Goal: Communication & Community: Share content

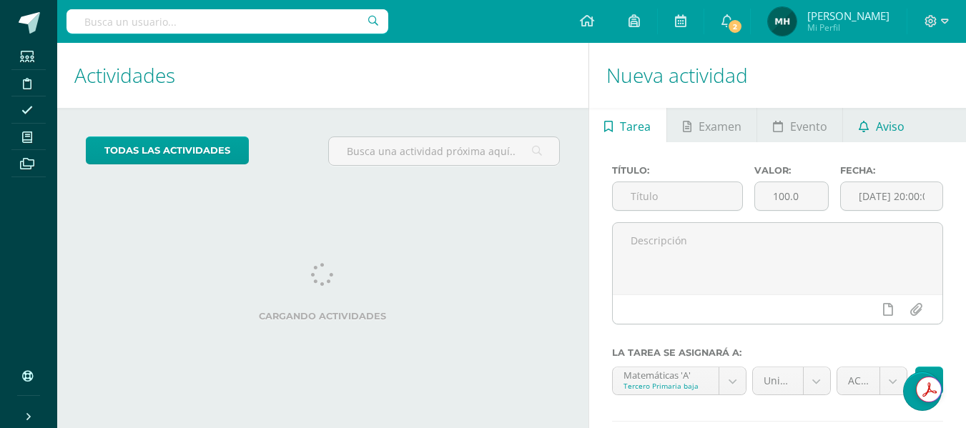
click at [902, 117] on span "Aviso" at bounding box center [890, 126] width 29 height 34
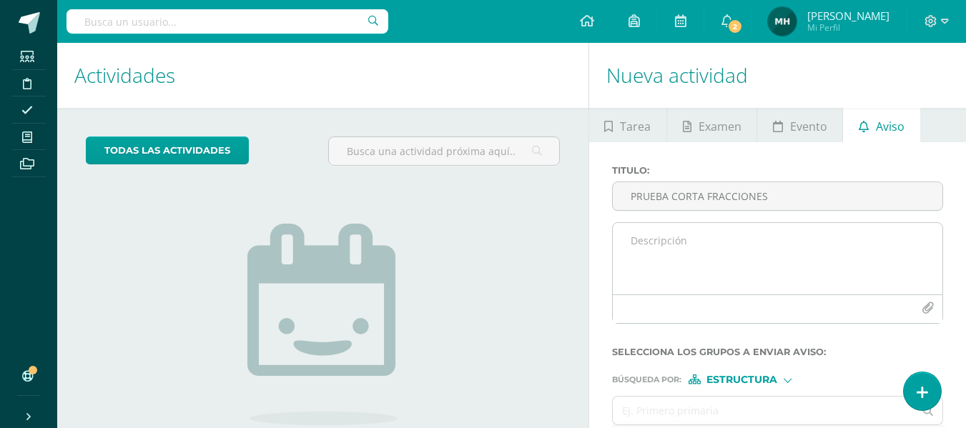
type input "PRUEBA CORTA FRACCIONES"
click at [651, 245] on textarea at bounding box center [778, 258] width 330 height 71
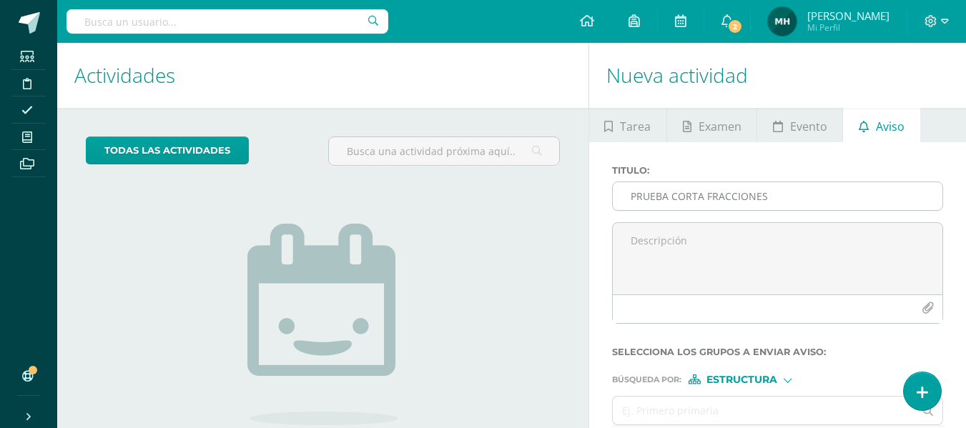
paste textarea "Estimados padres y madres de familia: Reciban un cordial saludo. Por medio de l…"
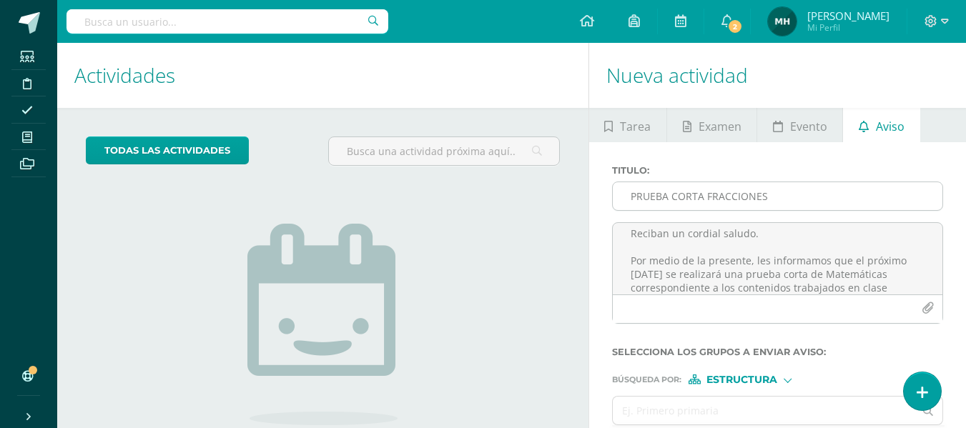
scroll to position [48, 0]
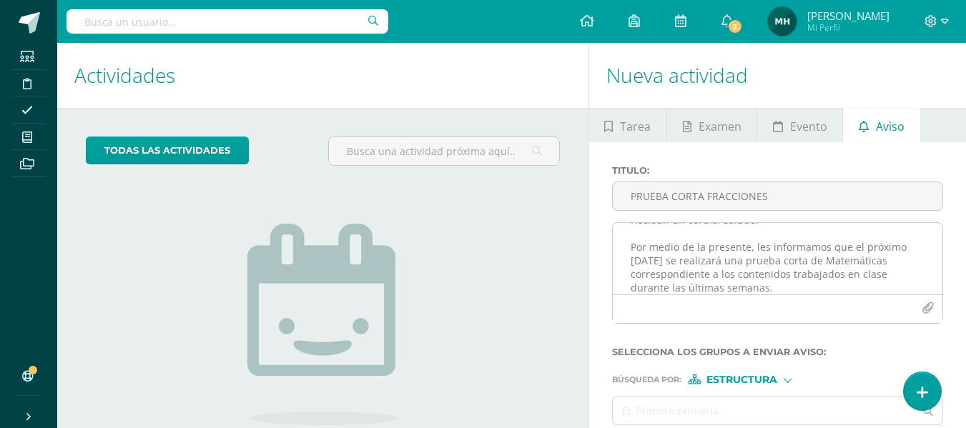
click at [689, 272] on textarea "Estimados padres y madres de familia: Reciban un cordial saludo. Por medio de l…" at bounding box center [778, 258] width 330 height 71
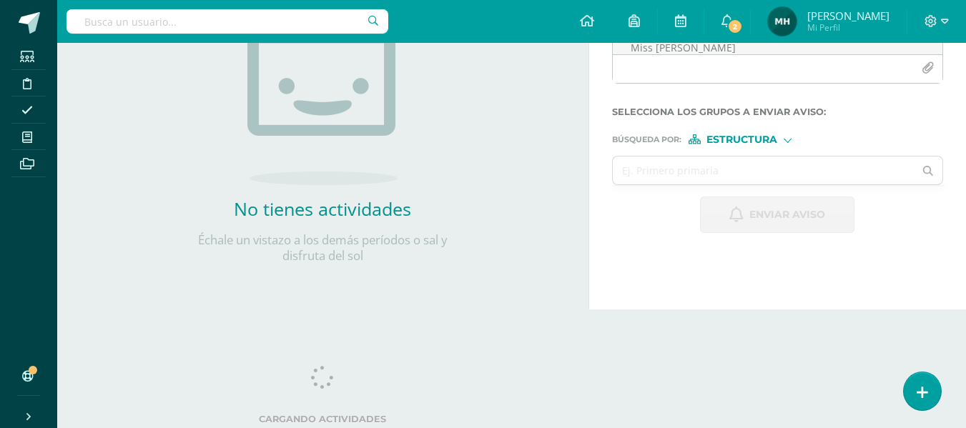
scroll to position [242, 0]
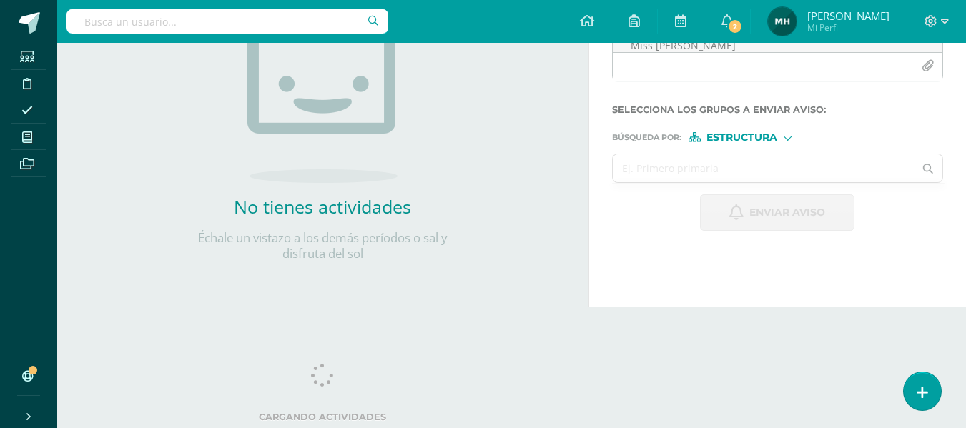
type textarea "Estimados padres y madres de familia: Reciban un cordial saludo. Por medio de l…"
click at [647, 170] on input "text" at bounding box center [764, 168] width 302 height 28
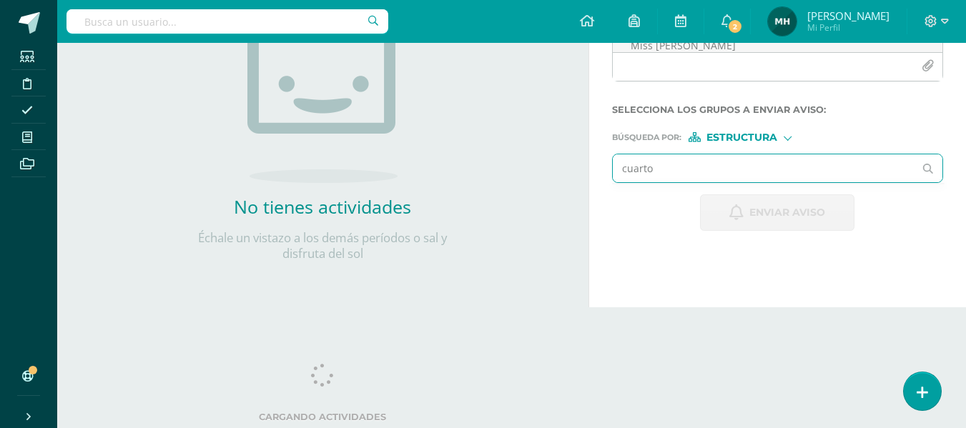
type input "cuarto"
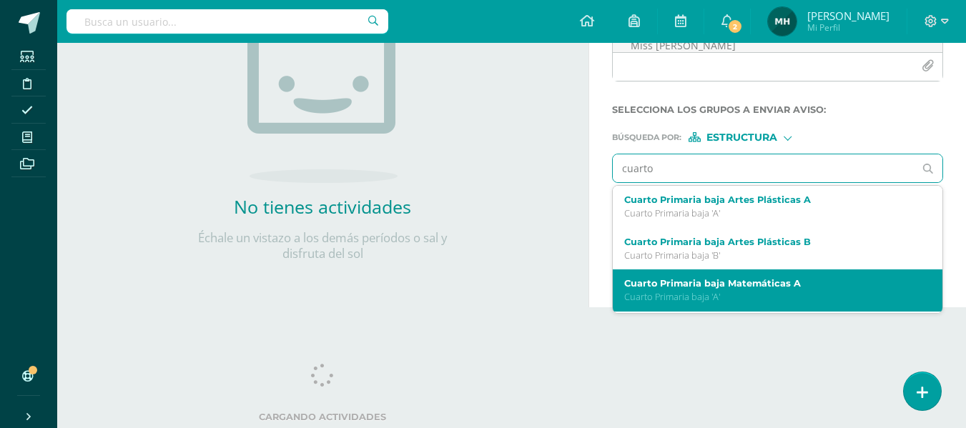
click at [668, 277] on div "Cuarto Primaria baja Matemáticas A Cuarto Primaria baja 'A'" at bounding box center [778, 291] width 330 height 42
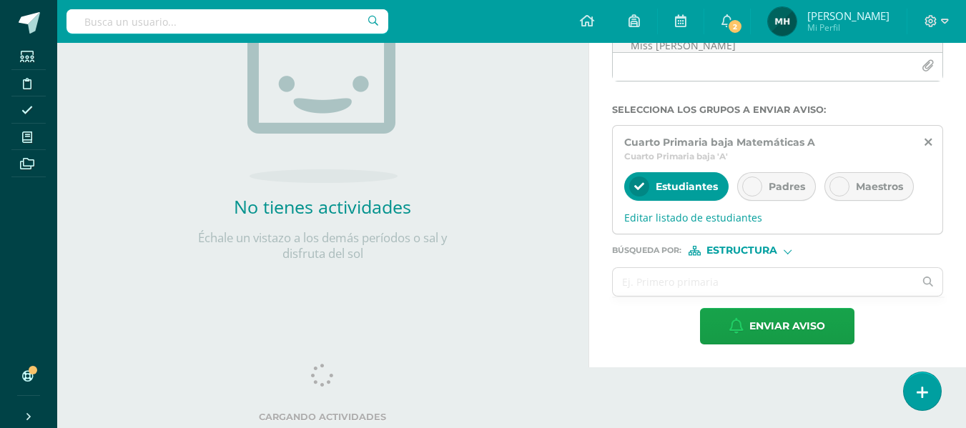
click at [749, 182] on icon at bounding box center [752, 187] width 10 height 10
click at [835, 192] on div at bounding box center [839, 187] width 20 height 20
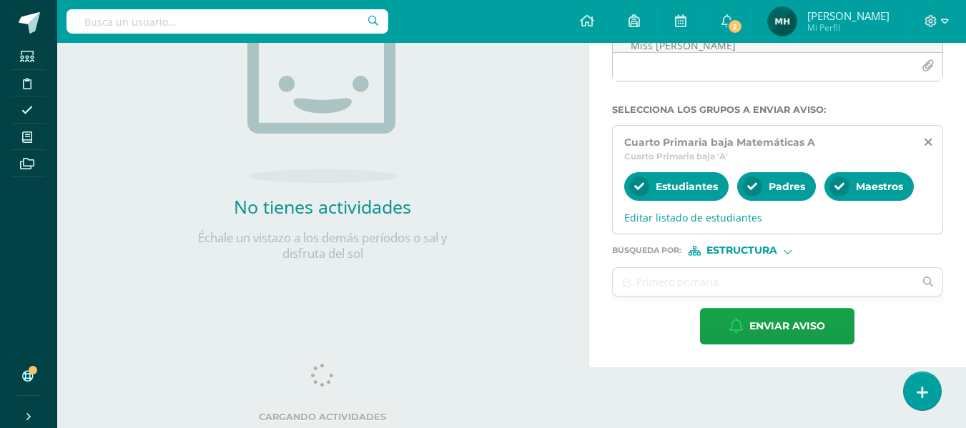
click at [645, 297] on ul at bounding box center [778, 297] width 332 height 1
click at [639, 292] on input "text" at bounding box center [764, 282] width 302 height 28
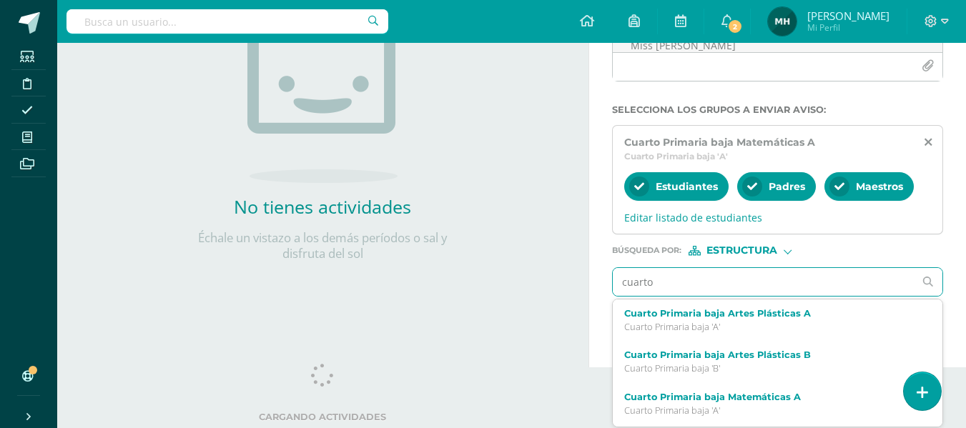
type input "cuarto"
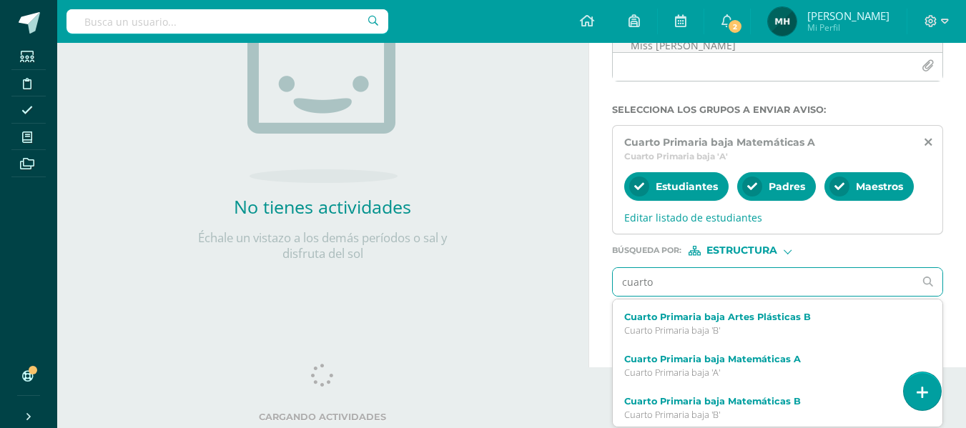
scroll to position [40, 0]
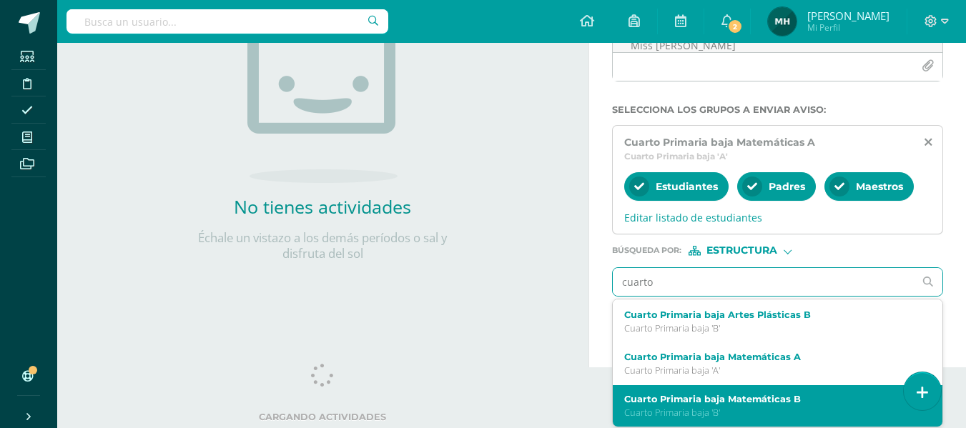
click at [819, 416] on p "Cuarto Primaria baja 'B'" at bounding box center [771, 413] width 295 height 12
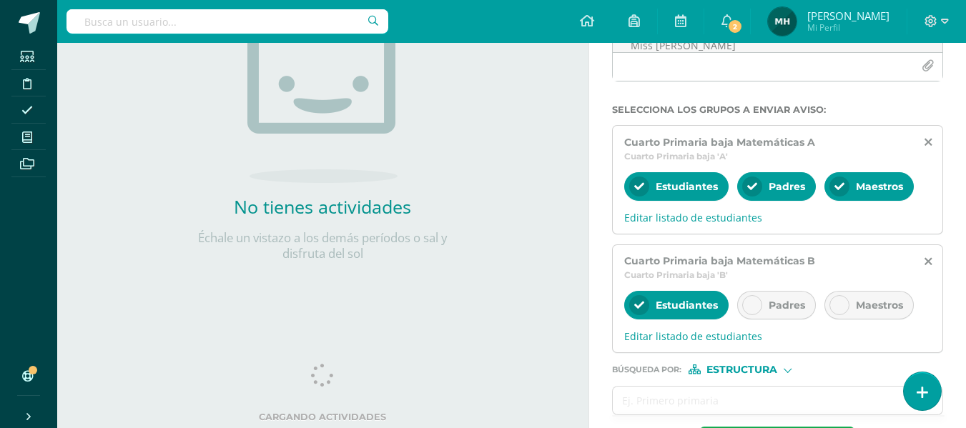
scroll to position [0, 0]
click at [755, 315] on div "Padres" at bounding box center [776, 305] width 79 height 29
click at [831, 315] on div "Maestros" at bounding box center [868, 305] width 89 height 29
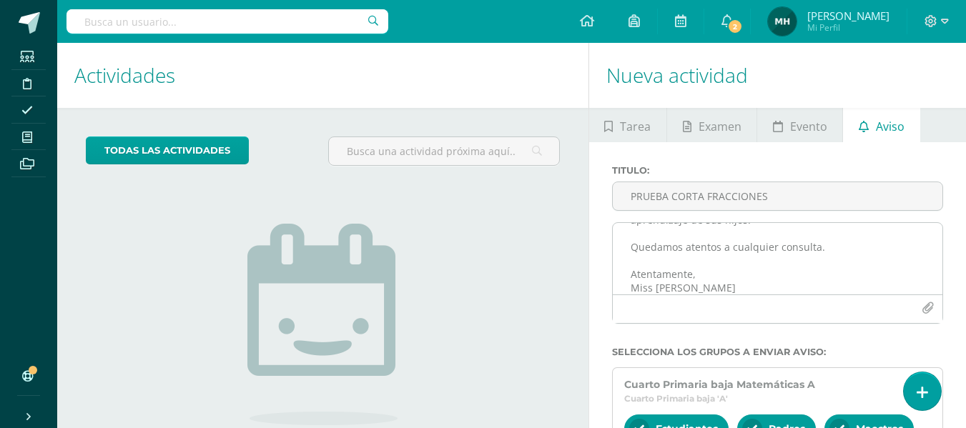
click at [807, 272] on textarea "Estimados padres y madres de familia: Reciban un cordial saludo. Por medio de l…" at bounding box center [778, 258] width 330 height 71
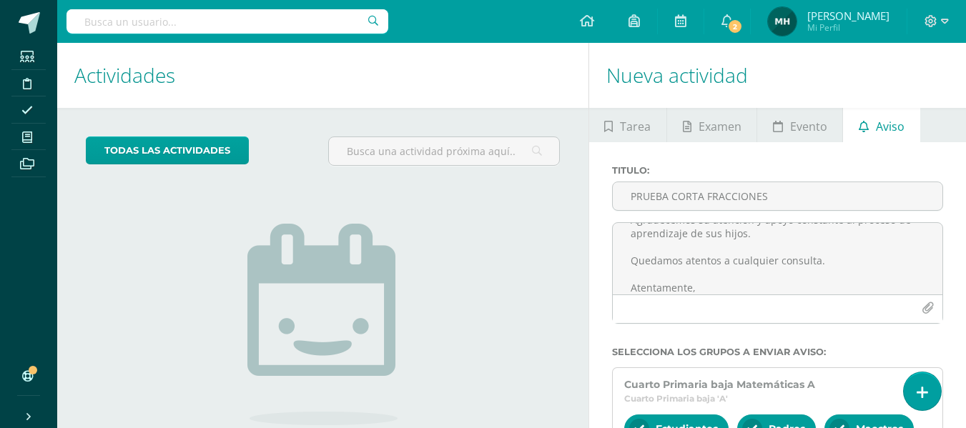
scroll to position [300, 0]
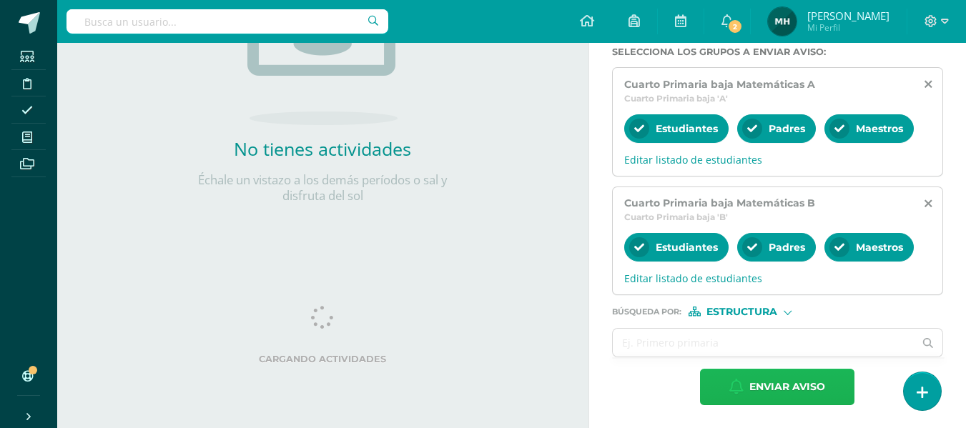
click at [793, 385] on span "Enviar aviso" at bounding box center [787, 387] width 76 height 35
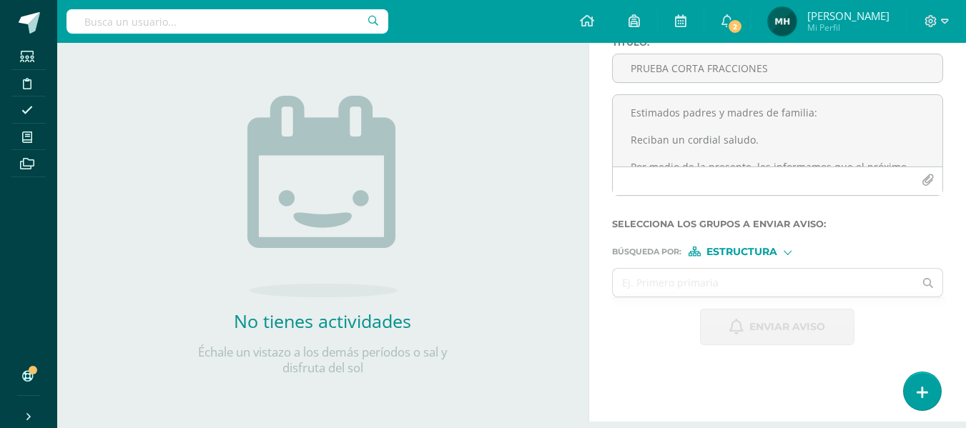
scroll to position [0, 0]
